Goal: Transaction & Acquisition: Purchase product/service

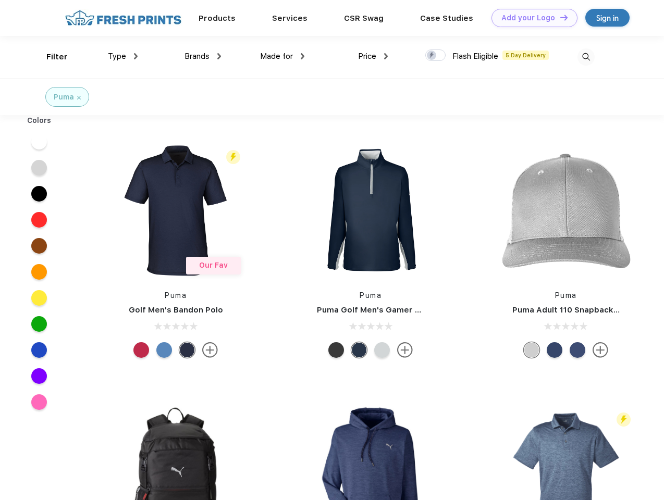
click at [530, 18] on link "Add your Logo Design Tool" at bounding box center [534, 18] width 86 height 18
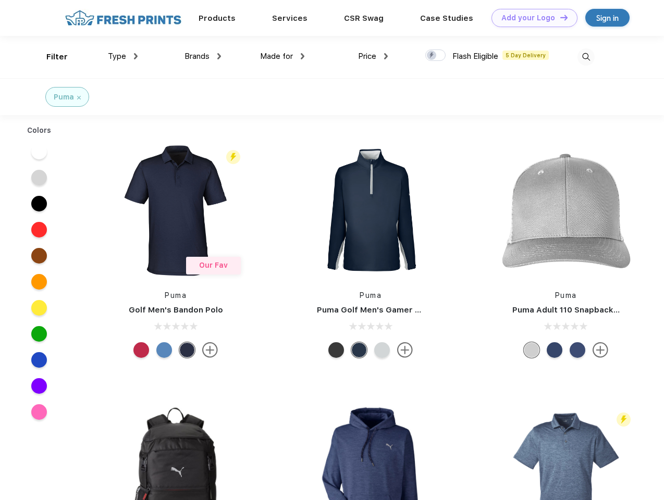
click at [0, 0] on div "Design Tool" at bounding box center [0, 0] width 0 height 0
click at [559, 17] on link "Add your Logo Design Tool" at bounding box center [534, 18] width 86 height 18
click at [50, 57] on div "Filter" at bounding box center [56, 57] width 21 height 12
click at [123, 56] on span "Type" at bounding box center [117, 56] width 18 height 9
click at [203, 56] on span "Brands" at bounding box center [196, 56] width 25 height 9
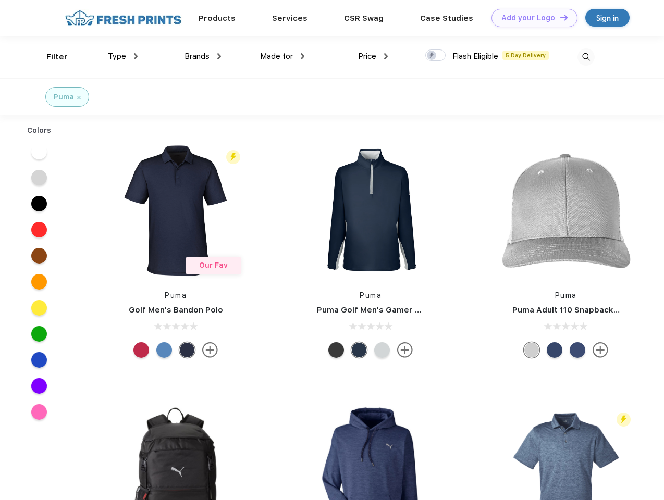
click at [282, 56] on span "Made for" at bounding box center [276, 56] width 33 height 9
click at [373, 56] on span "Price" at bounding box center [367, 56] width 18 height 9
click at [436, 56] on div at bounding box center [435, 54] width 20 height 11
click at [432, 56] on input "checkbox" at bounding box center [428, 52] width 7 height 7
click at [586, 57] on img at bounding box center [585, 56] width 17 height 17
